Goal: Transaction & Acquisition: Purchase product/service

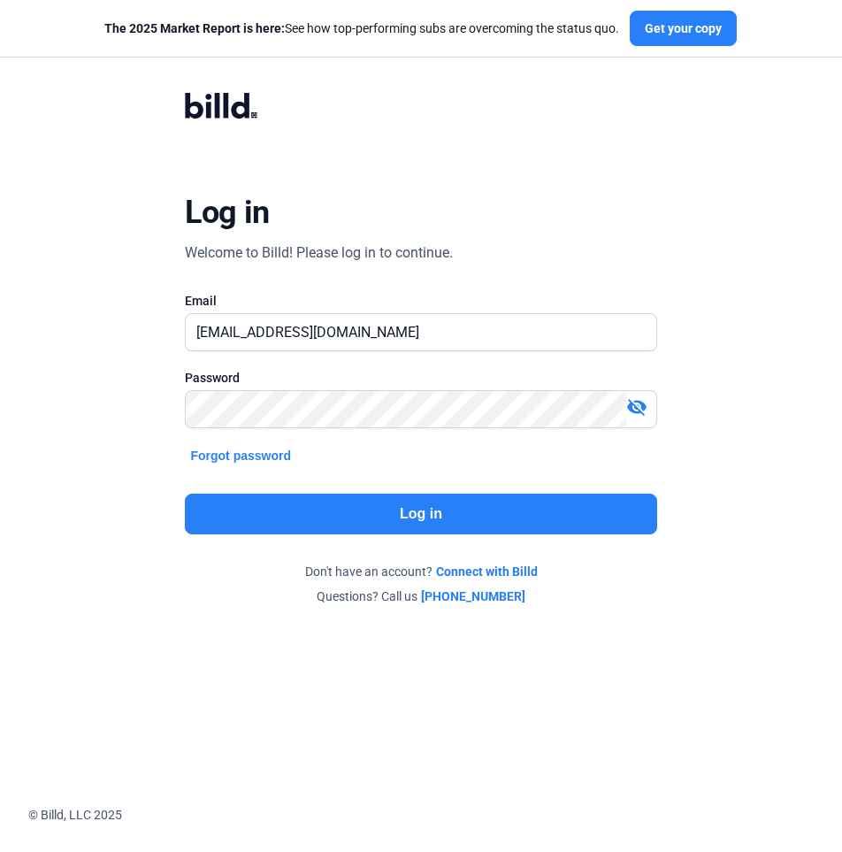
click at [452, 518] on button "Log in" at bounding box center [420, 514] width 471 height 41
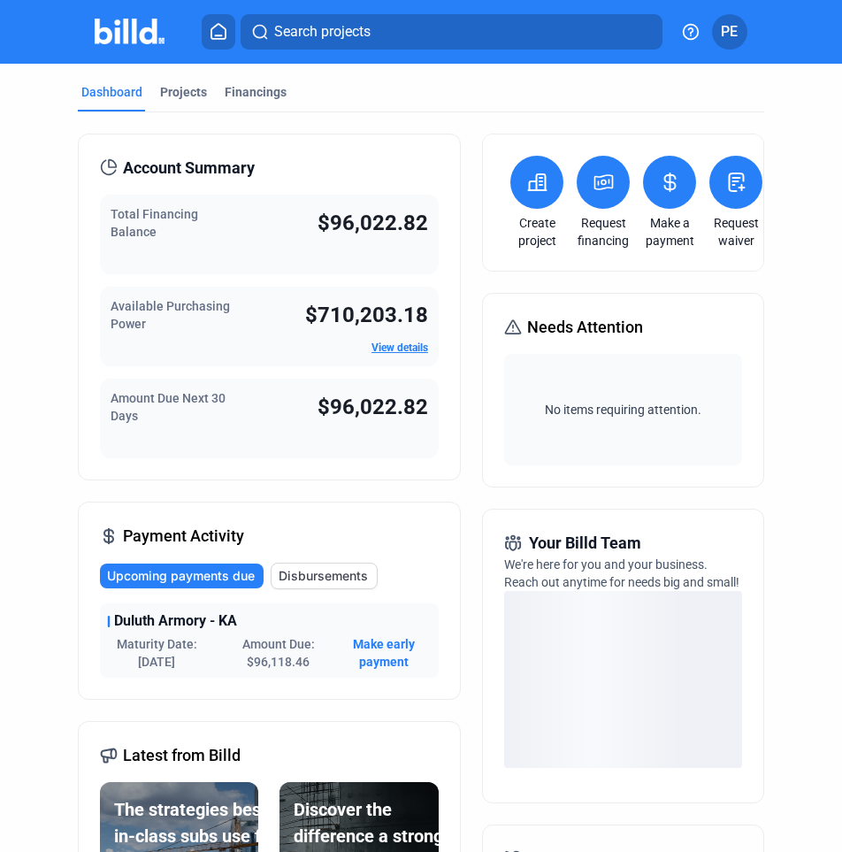
click at [377, 644] on span "Make early payment" at bounding box center [384, 652] width 96 height 35
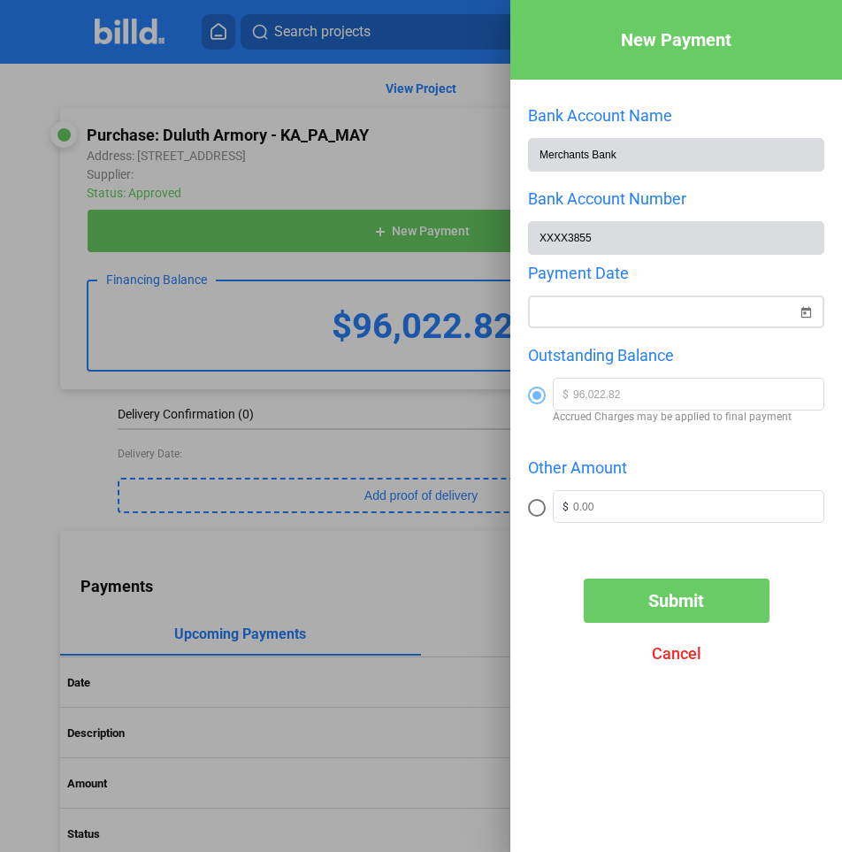
click at [801, 313] on span "Open calendar" at bounding box center [806, 301] width 42 height 42
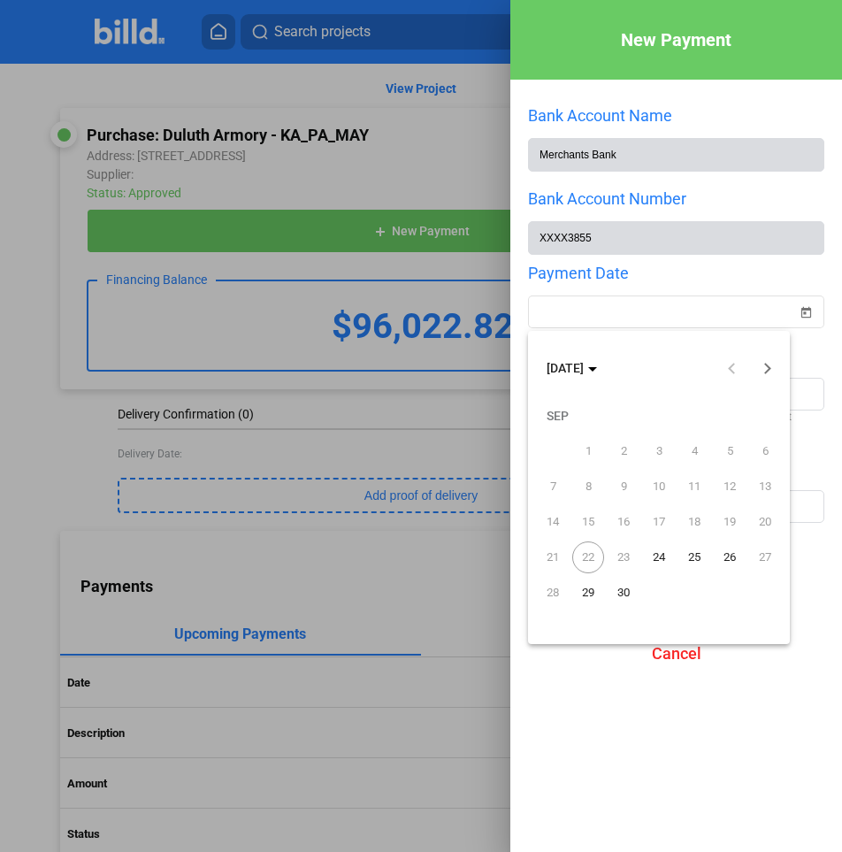
click at [585, 558] on span "22" at bounding box center [588, 557] width 32 height 32
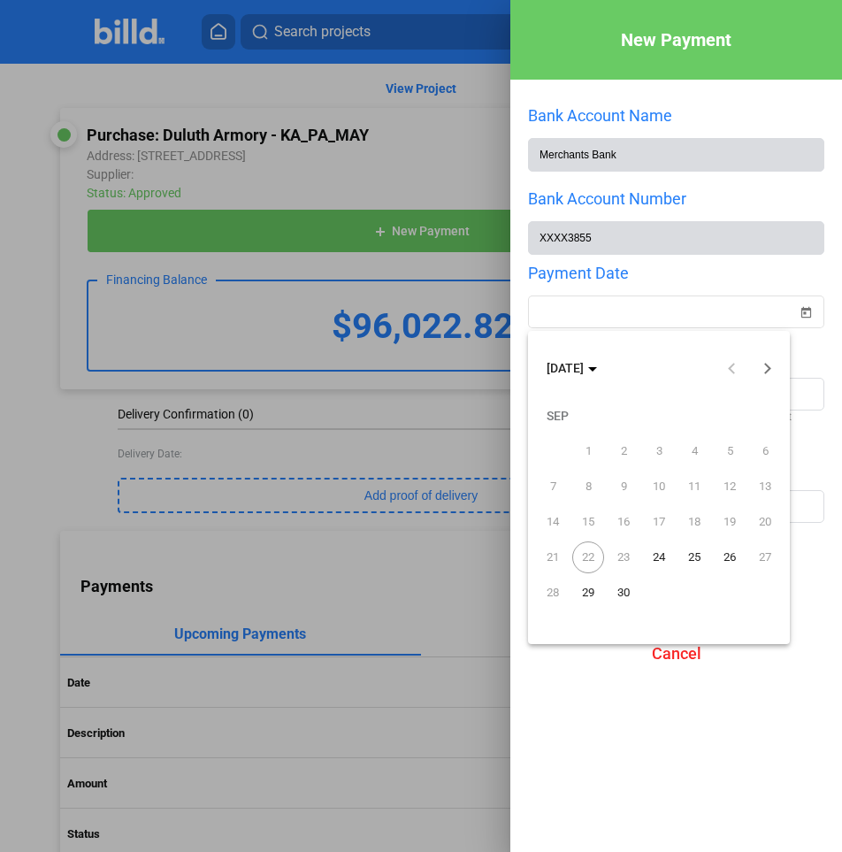
click at [585, 558] on span "22" at bounding box center [588, 557] width 32 height 32
click at [630, 556] on span "23" at bounding box center [624, 557] width 32 height 32
click at [588, 556] on span "22" at bounding box center [588, 557] width 32 height 32
click at [617, 557] on span "23" at bounding box center [624, 557] width 32 height 32
click at [680, 661] on div at bounding box center [421, 426] width 842 height 852
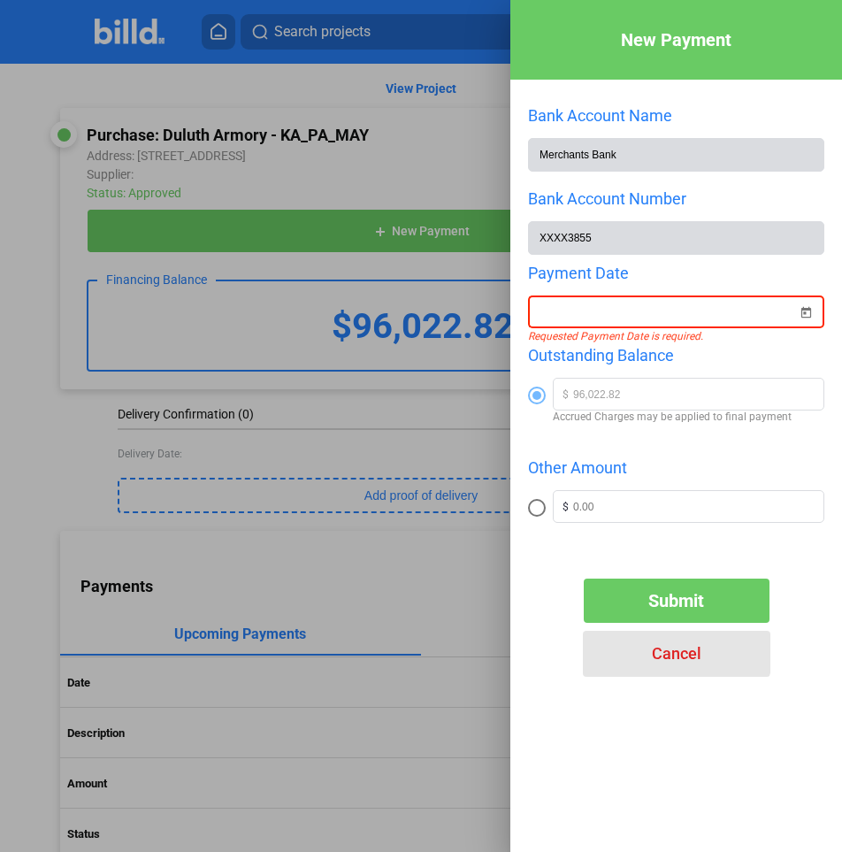
click at [664, 650] on span "Cancel" at bounding box center [677, 653] width 50 height 19
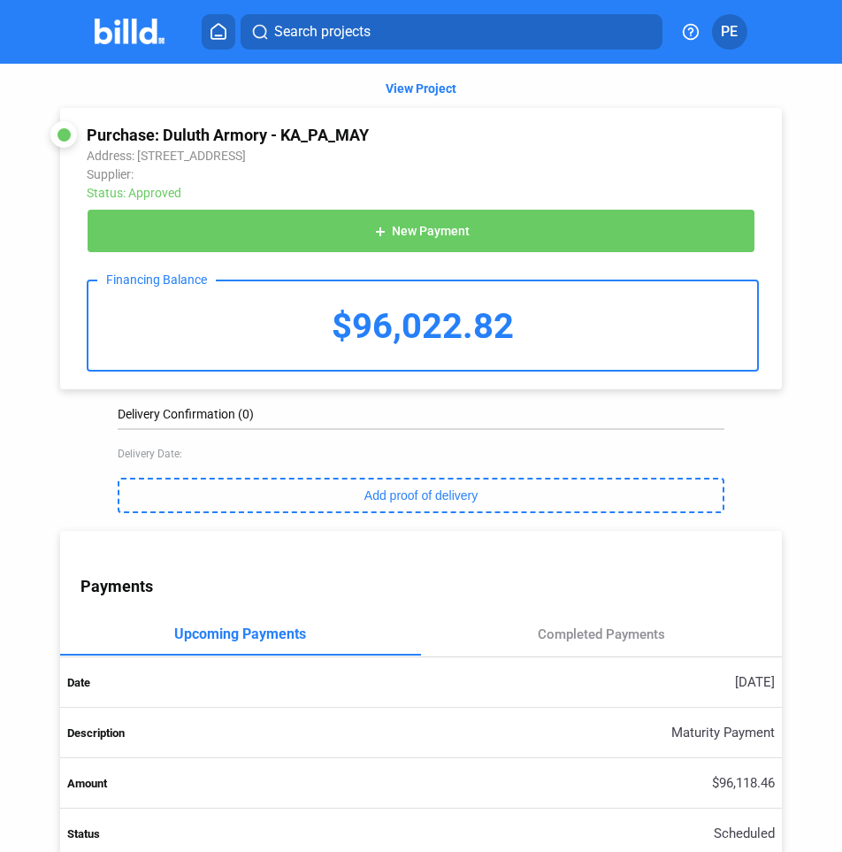
drag, startPoint x: 828, startPoint y: 422, endPoint x: 826, endPoint y: 381, distance: 40.7
click at [826, 381] on div "View Project Purchase: Duluth Armory - KA_PA_MAY Address: [STREET_ADDRESS] Supp…" at bounding box center [421, 688] width 842 height 1248
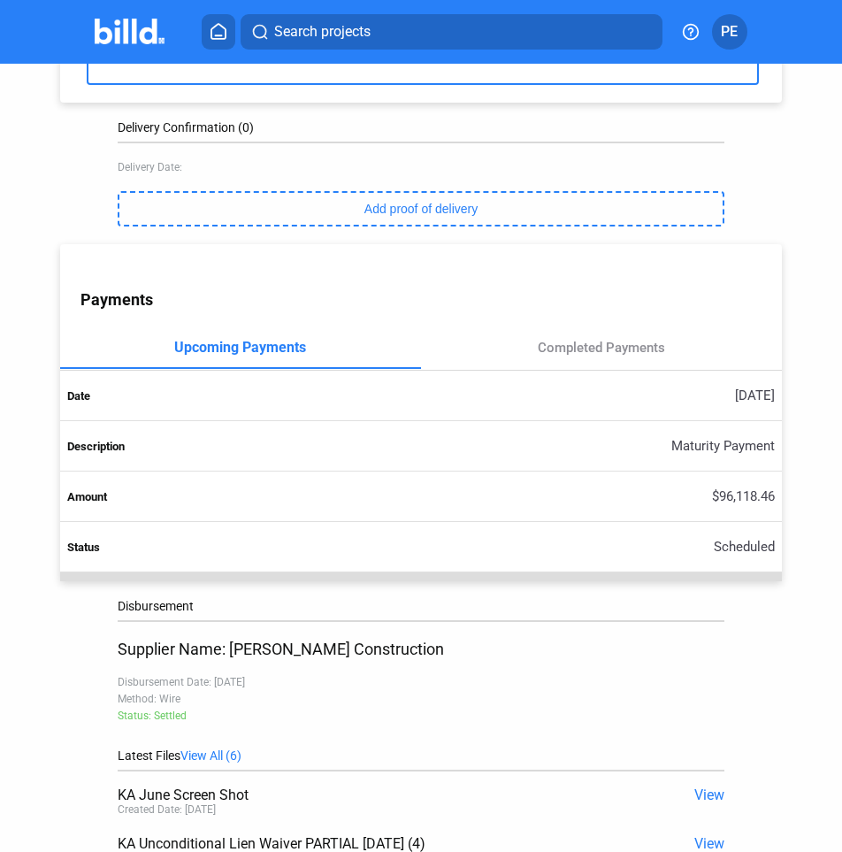
scroll to position [288, 0]
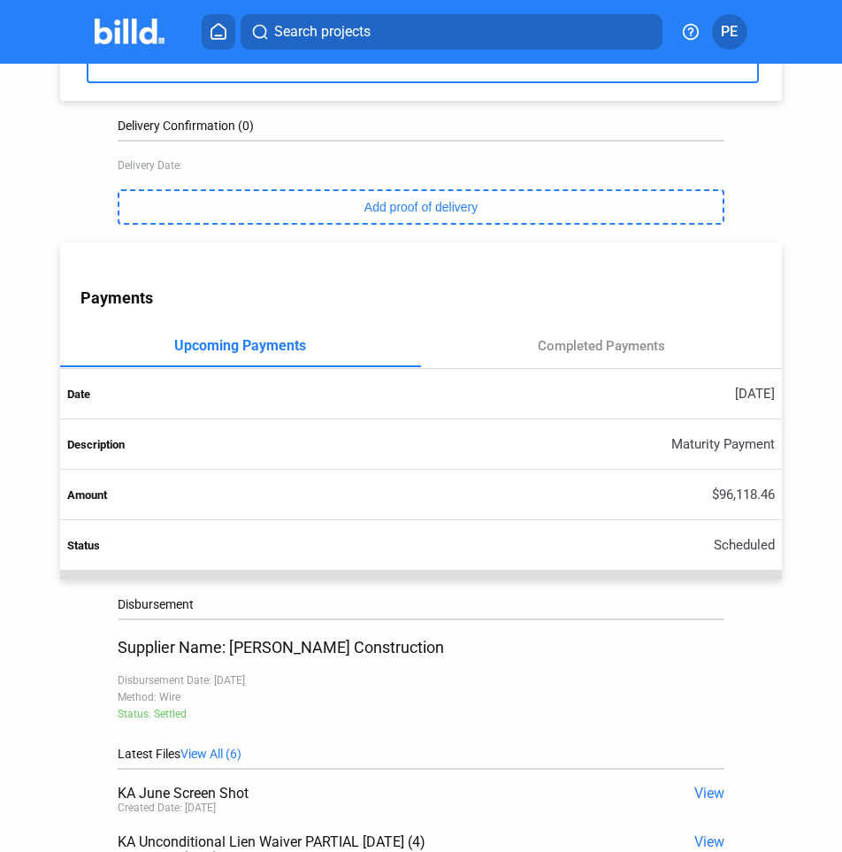
click at [783, 686] on div "View Project Purchase: Duluth Armory - KA_PA_MAY Address: [STREET_ADDRESS] Supp…" at bounding box center [421, 399] width 758 height 1248
drag, startPoint x: 819, startPoint y: 370, endPoint x: 824, endPoint y: 348, distance: 22.6
click at [824, 349] on div "View Project Purchase: Duluth Armory - KA_PA_MAY Address: [STREET_ADDRESS] Supp…" at bounding box center [421, 399] width 842 height 1248
copy mat-tab-header
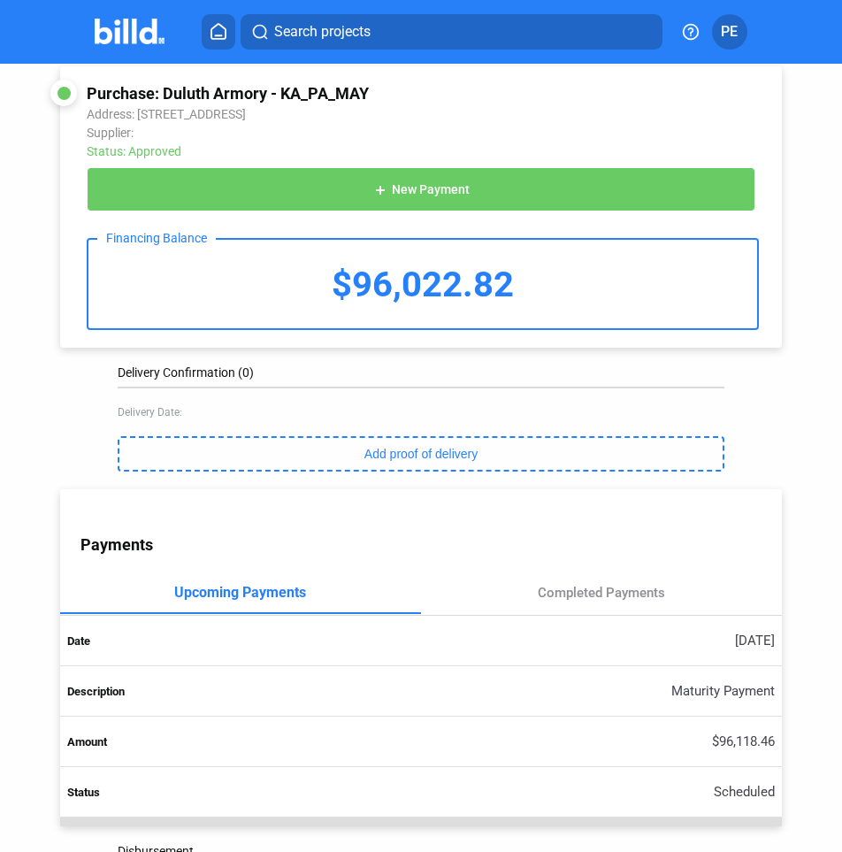
scroll to position [0, 0]
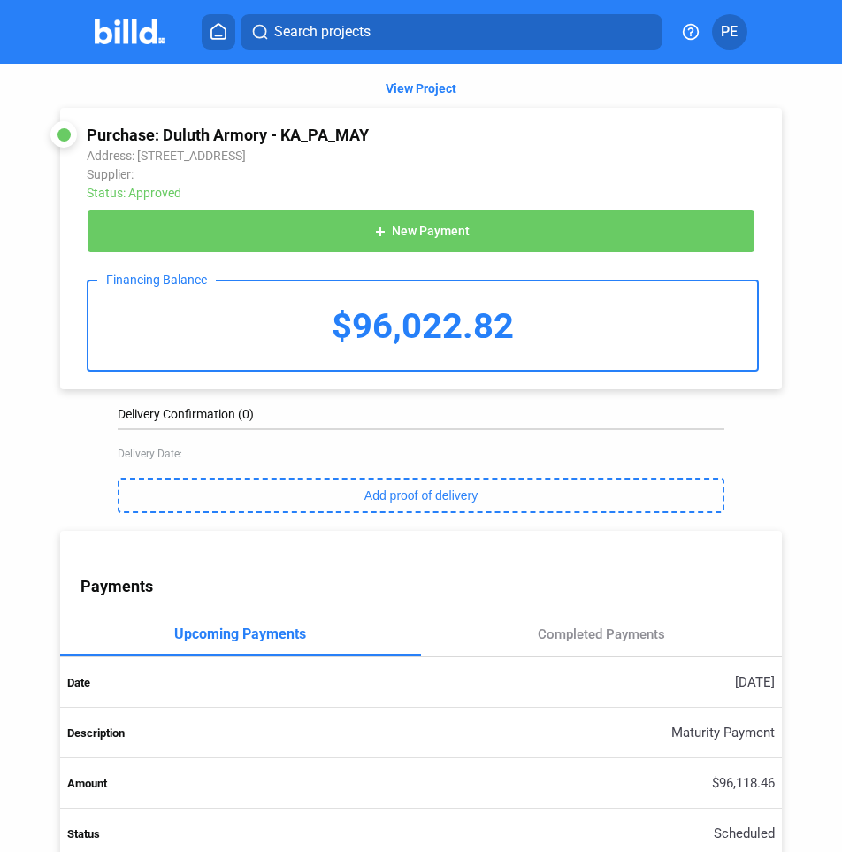
click at [729, 34] on span "PE" at bounding box center [729, 31] width 17 height 21
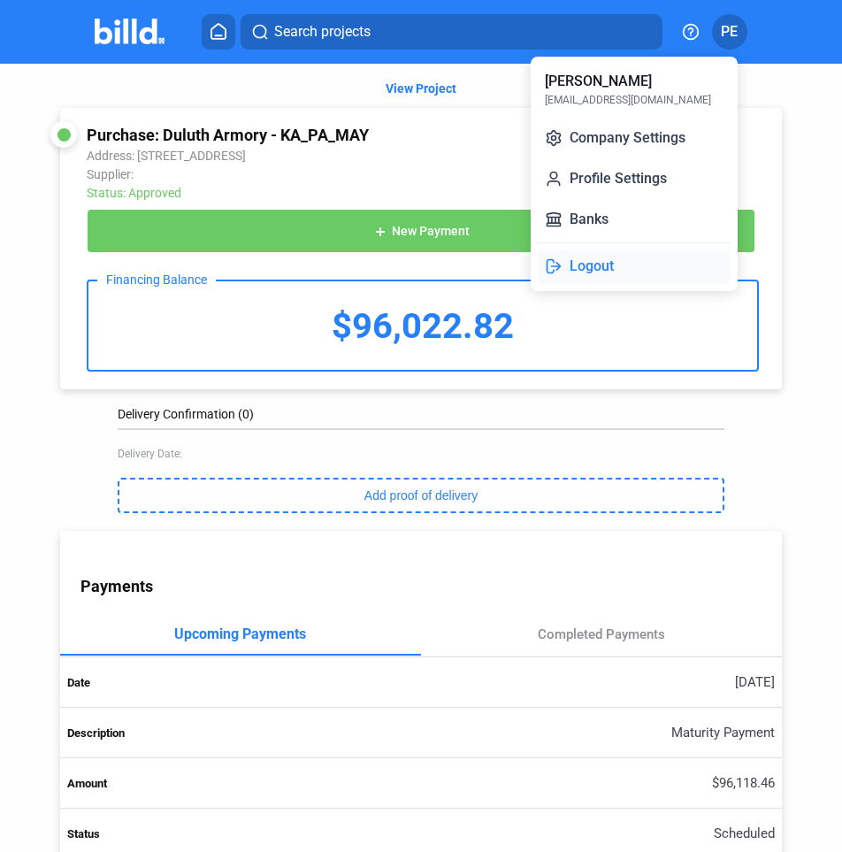
click at [592, 266] on button "Logout" at bounding box center [634, 266] width 193 height 35
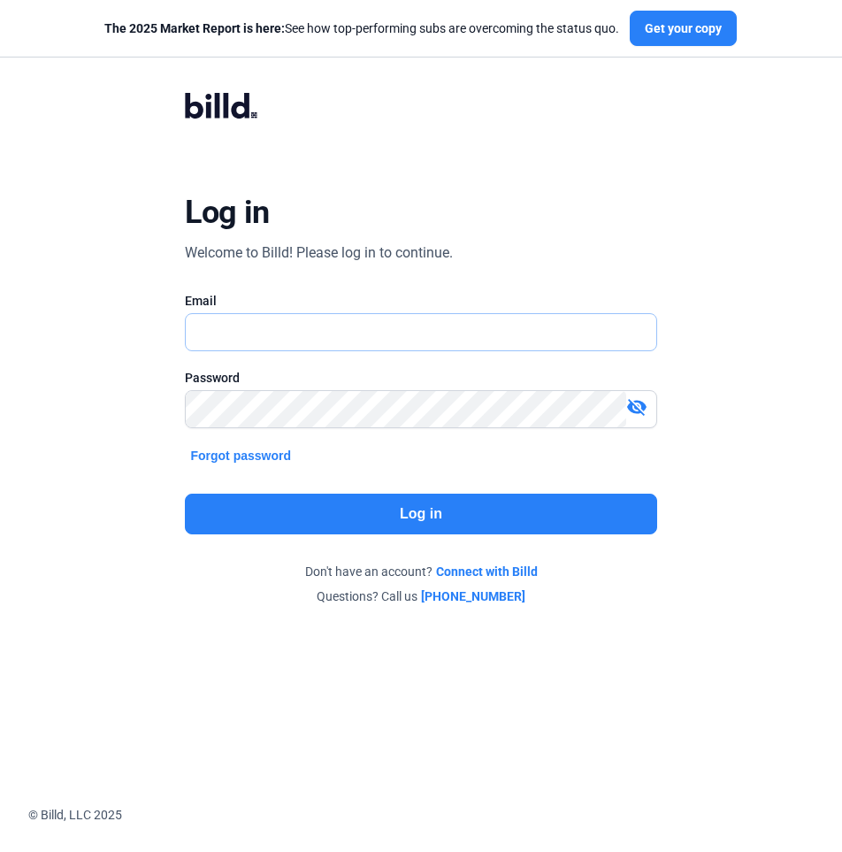
type input "[EMAIL_ADDRESS][DOMAIN_NAME]"
